Goal: Information Seeking & Learning: Understand process/instructions

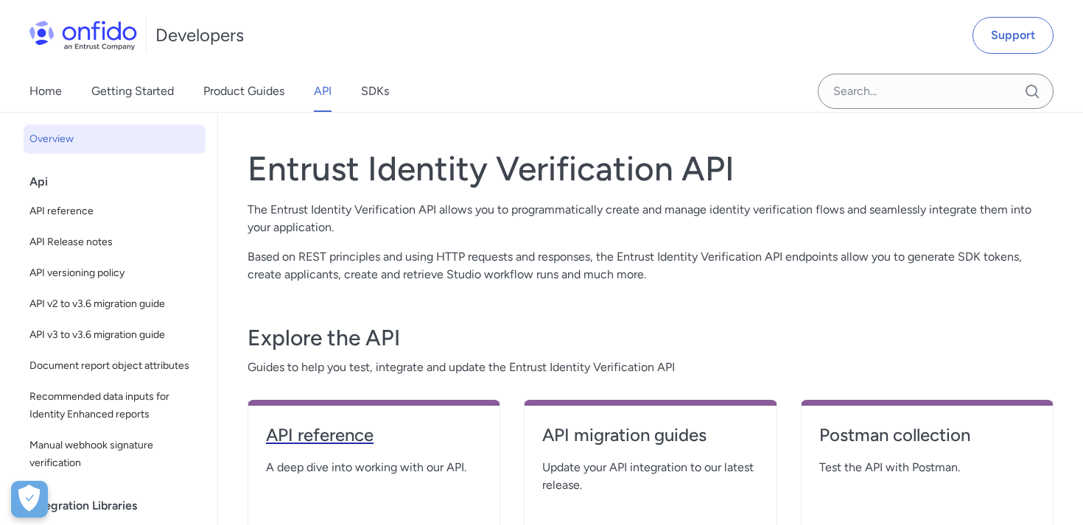
click at [343, 439] on h4 "API reference" at bounding box center [374, 436] width 216 height 24
select select "http"
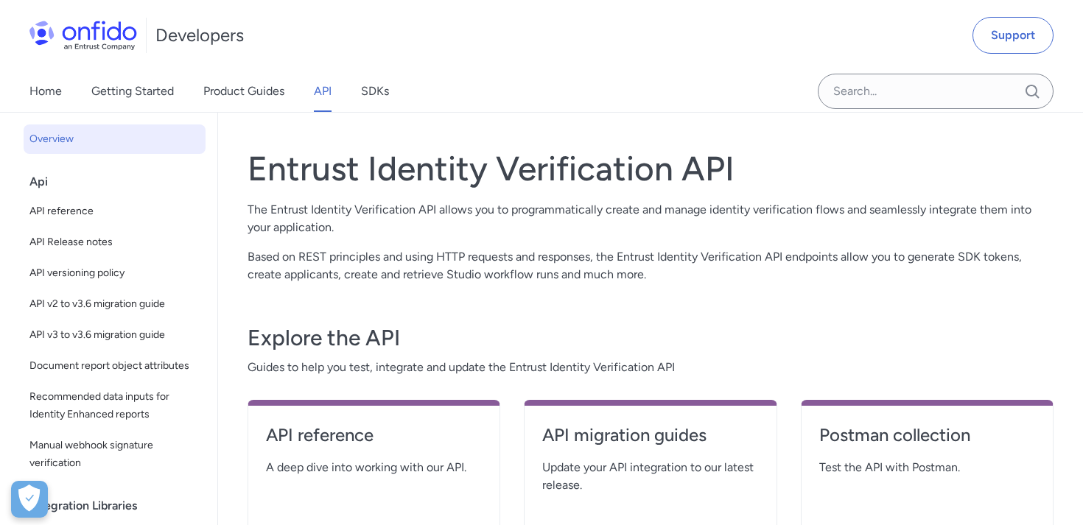
select select "http"
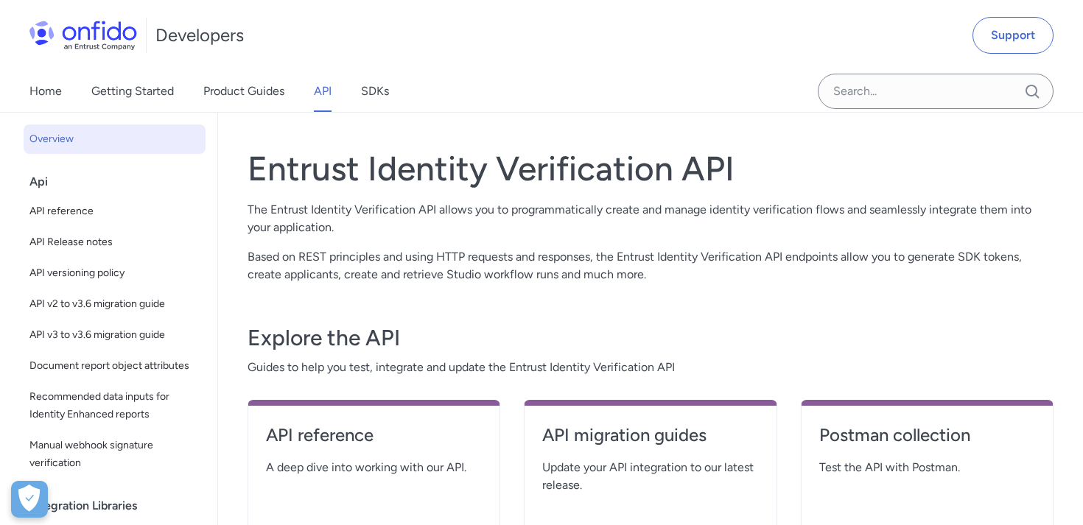
select select "http"
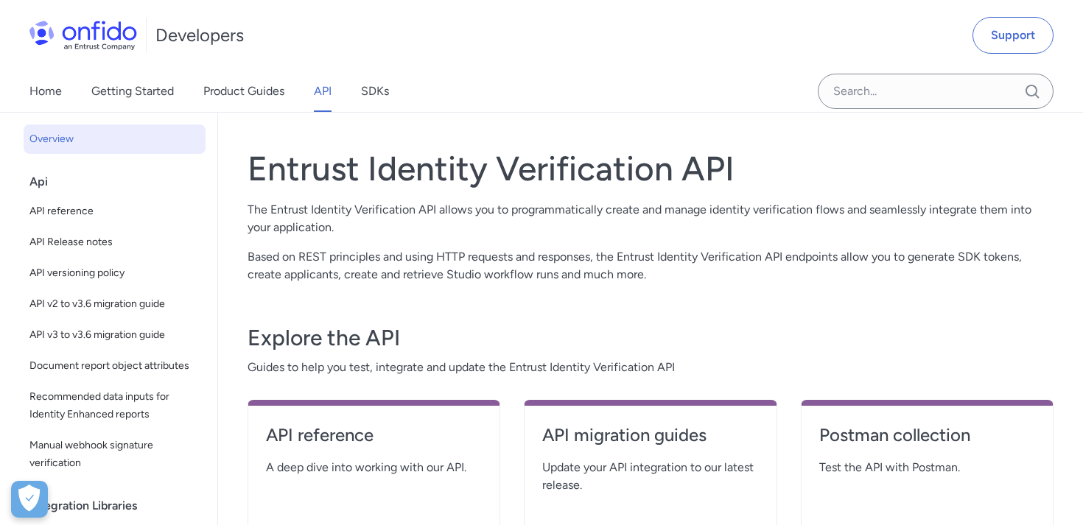
select select "http"
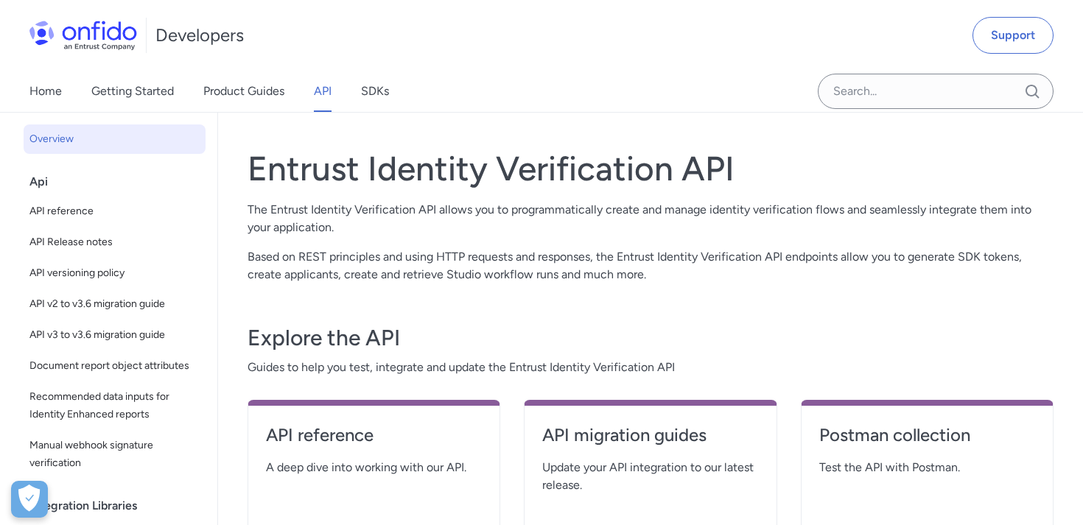
select select "http"
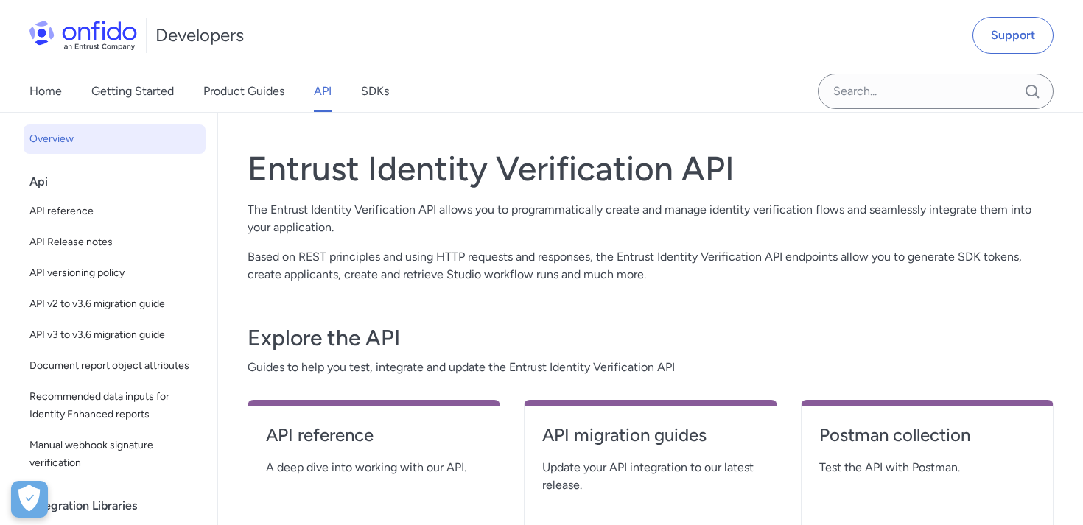
select select "http"
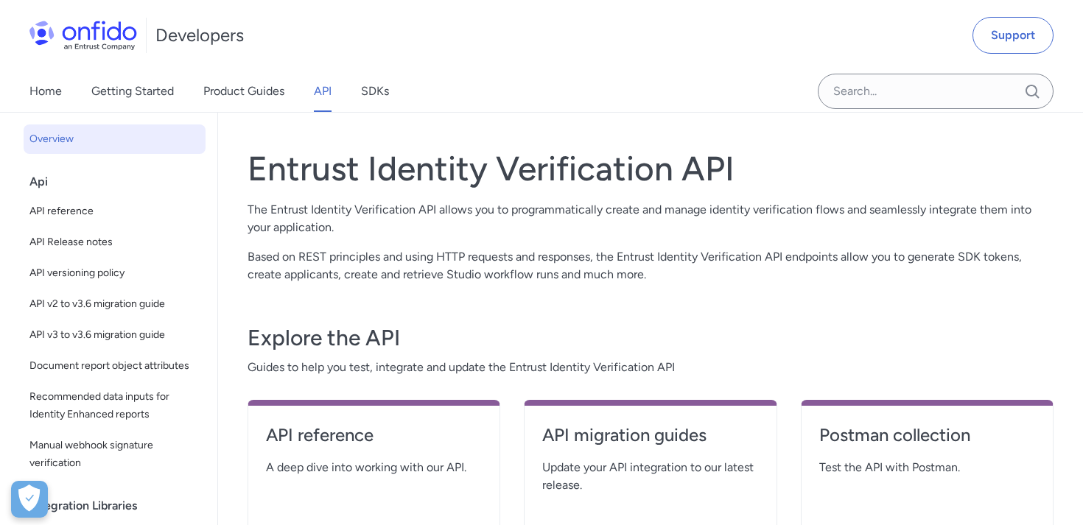
select select "http"
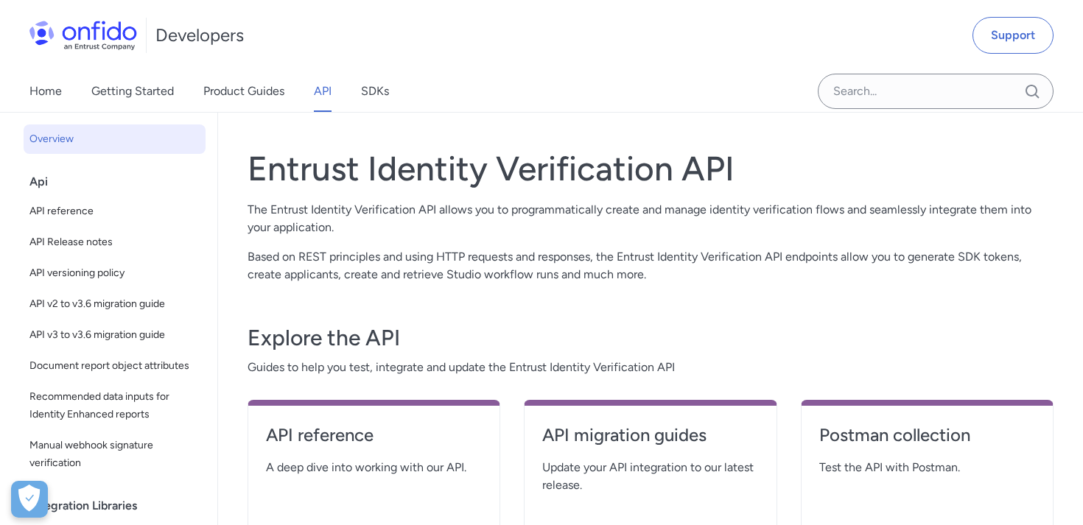
select select "http"
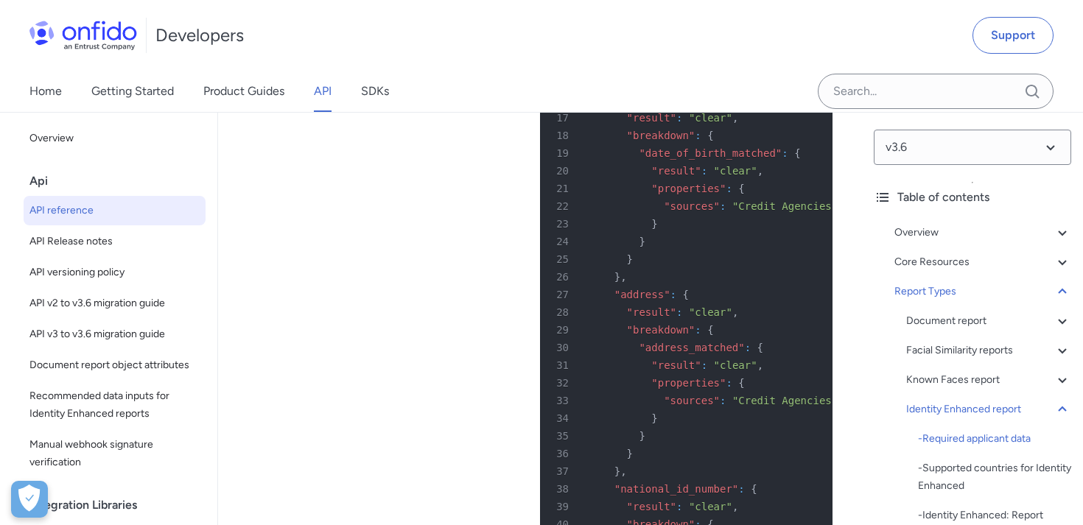
scroll to position [102167, 0]
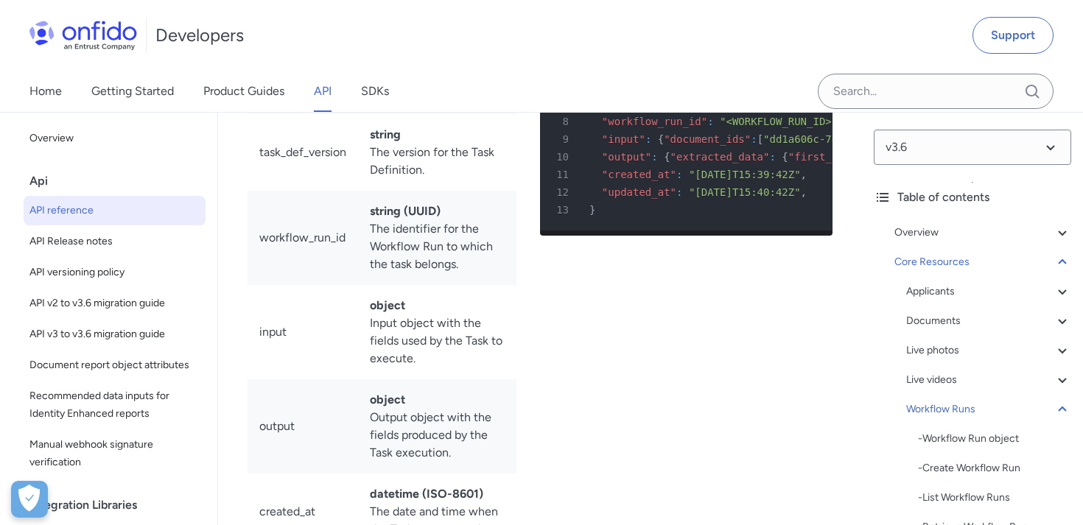
scroll to position [45400, 0]
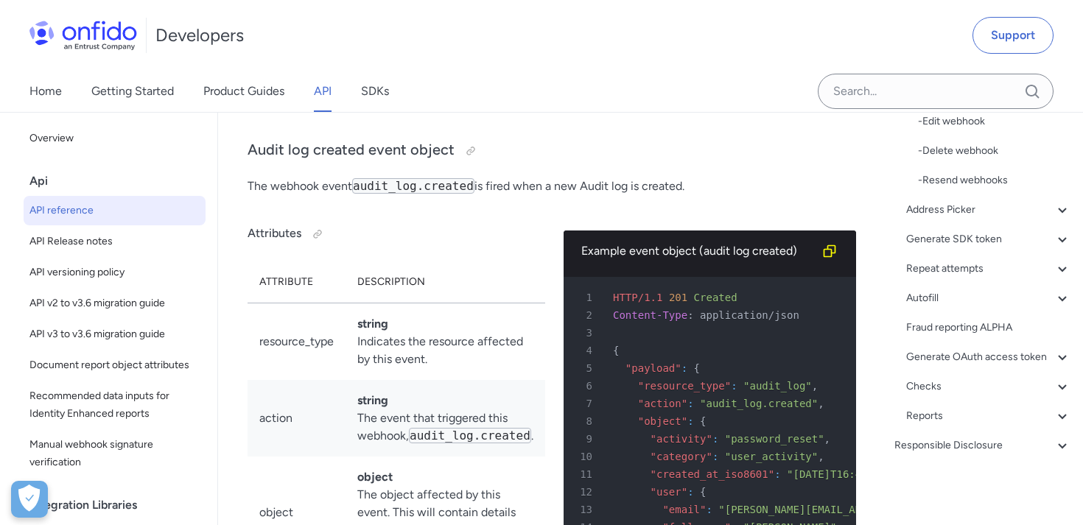
scroll to position [140972, 0]
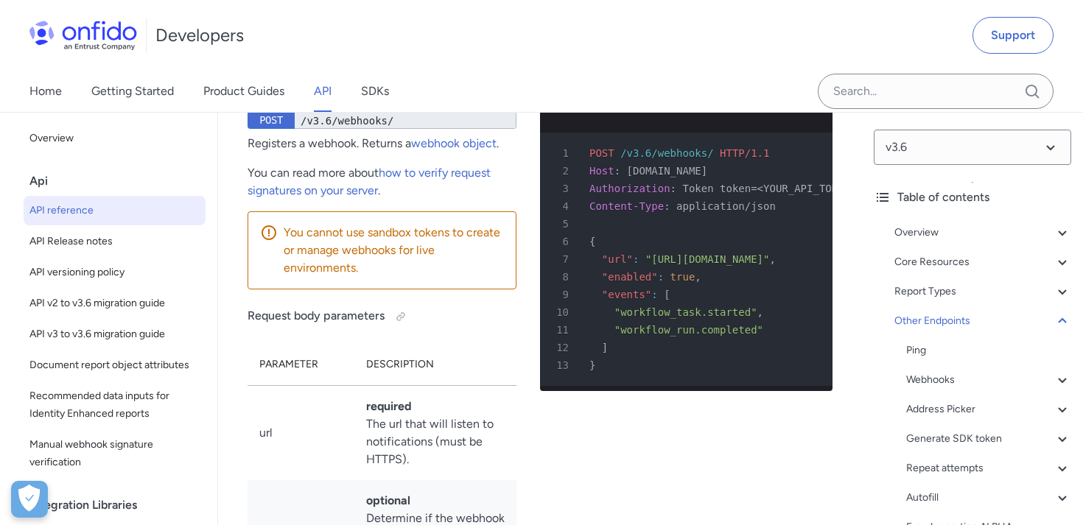
scroll to position [164626, 0]
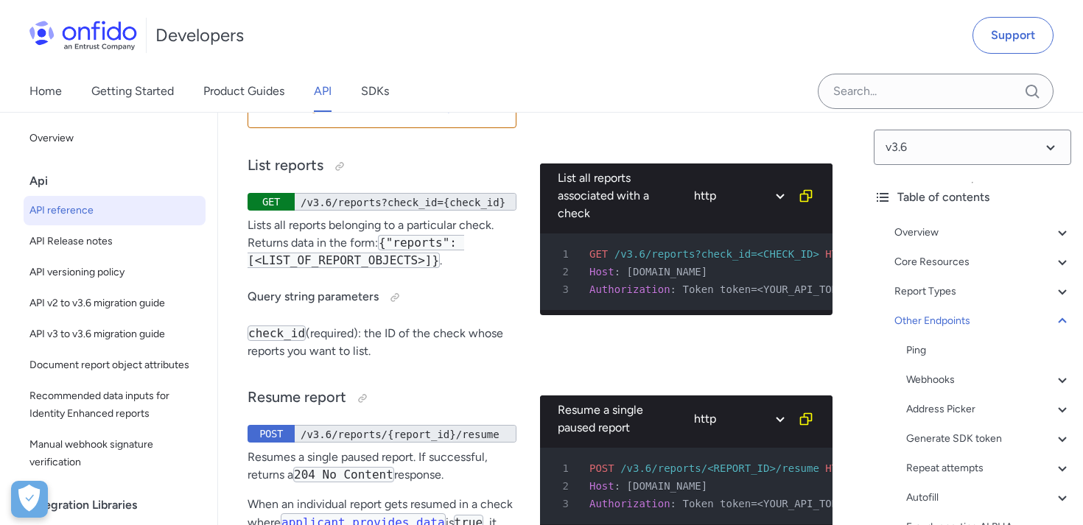
scroll to position [170148, 0]
